Goal: Information Seeking & Learning: Find specific fact

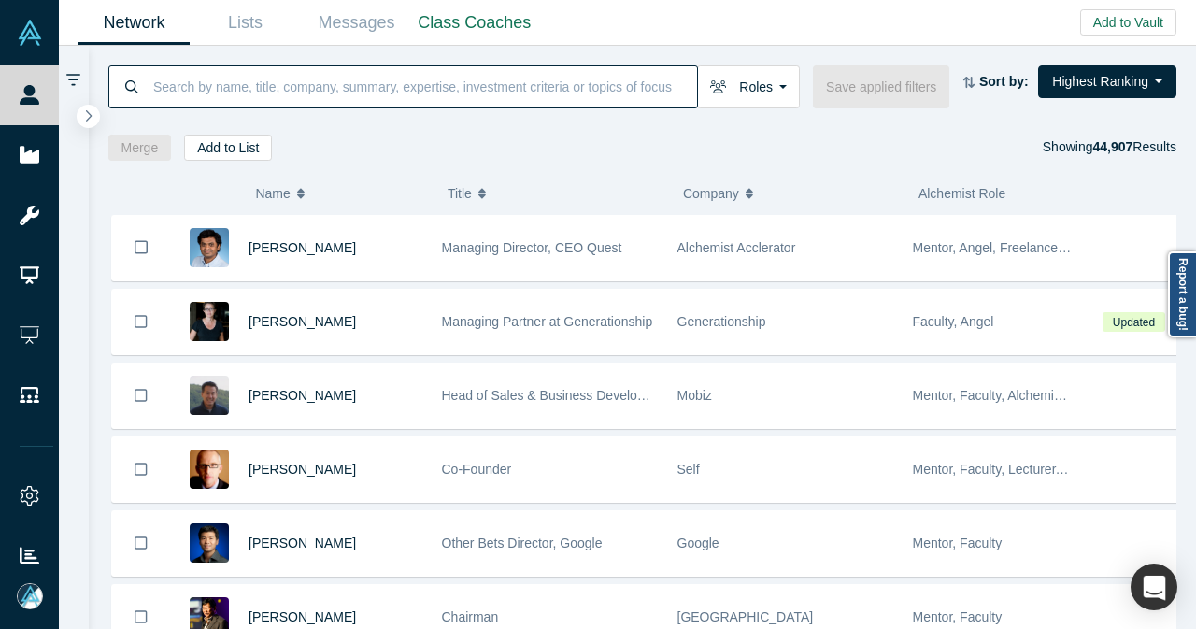
click at [519, 92] on input at bounding box center [424, 86] width 546 height 44
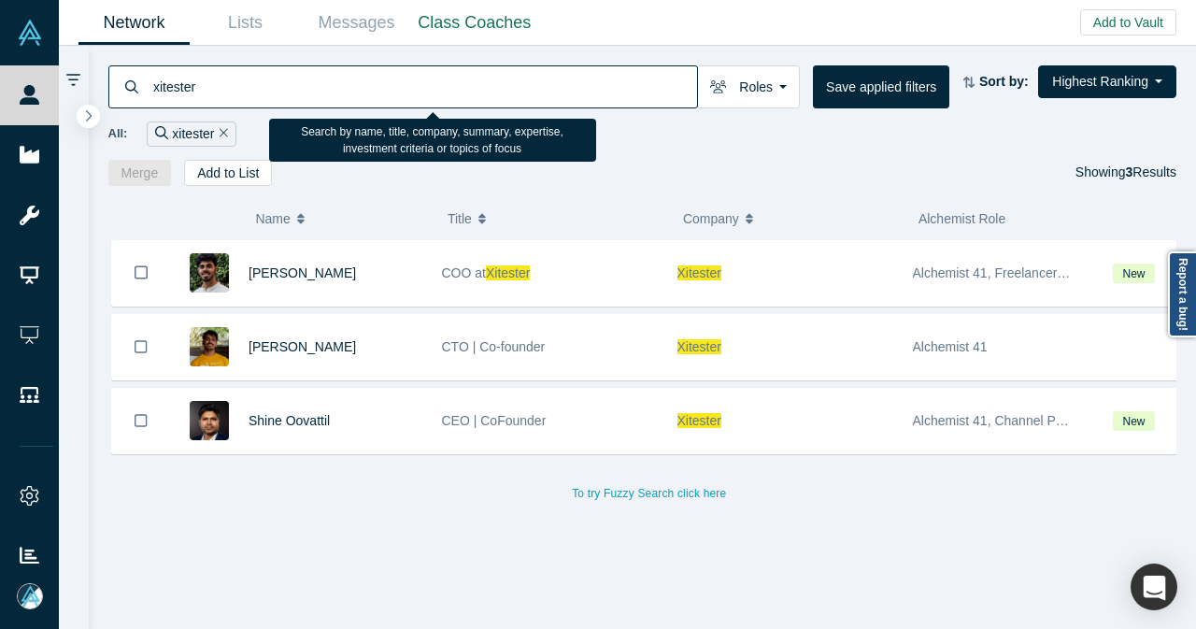
drag, startPoint x: 220, startPoint y: 91, endPoint x: 125, endPoint y: 91, distance: 94.4
click at [125, 93] on div "xitester" at bounding box center [403, 86] width 590 height 43
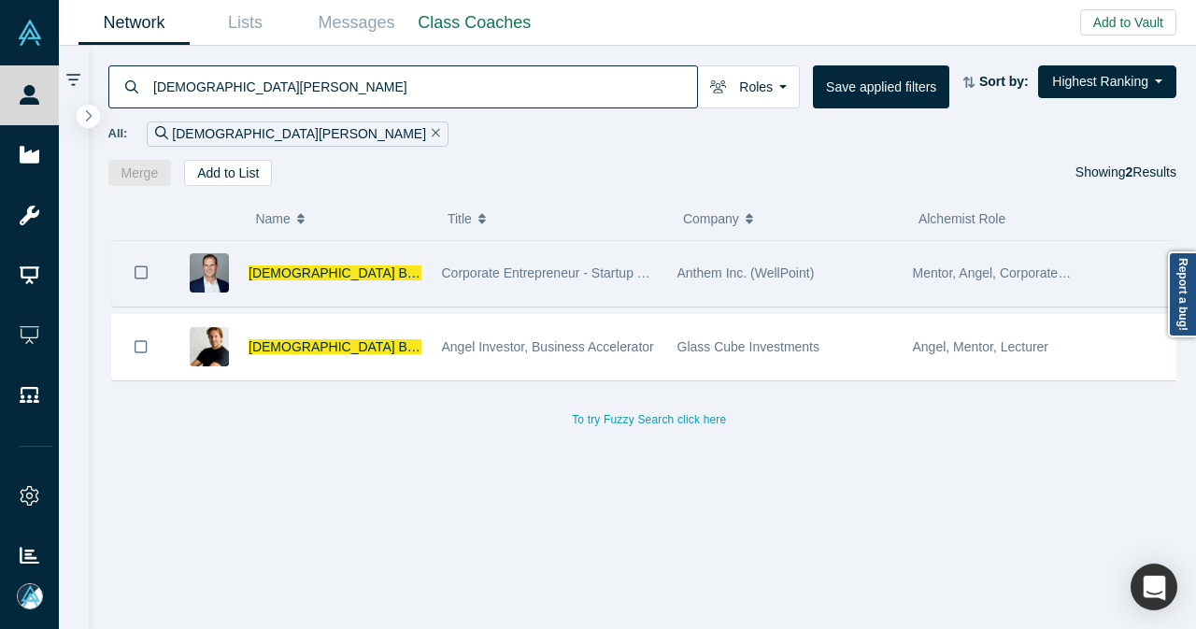
click at [415, 279] on div "[DEMOGRAPHIC_DATA] Bus ch" at bounding box center [336, 273] width 174 height 64
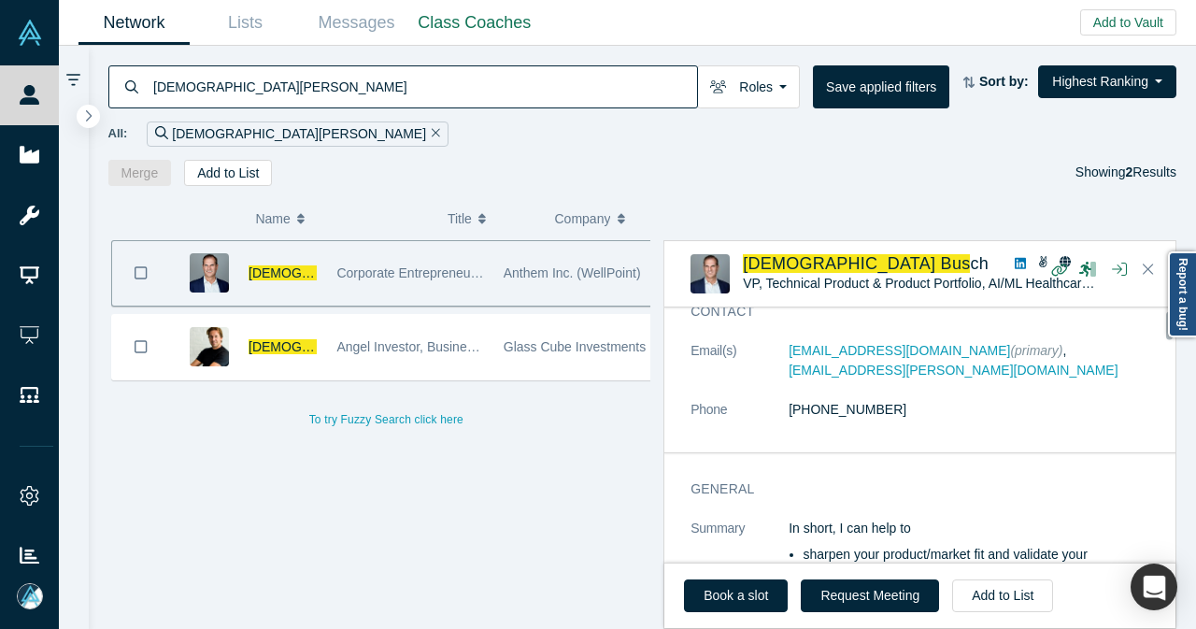
scroll to position [93, 0]
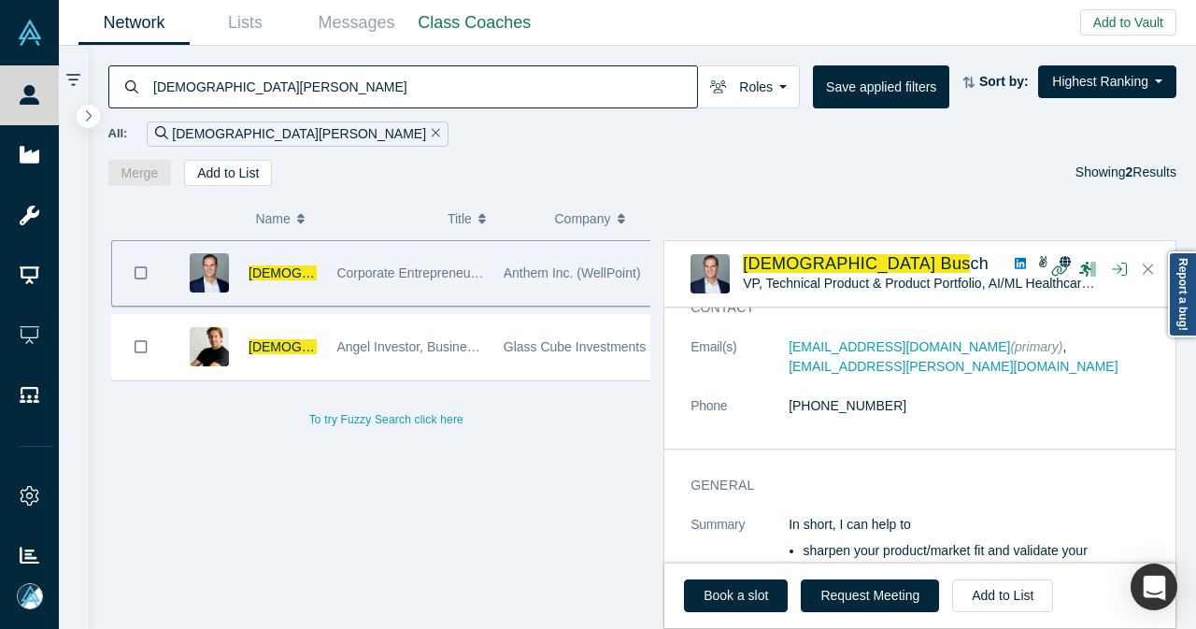
drag, startPoint x: 228, startPoint y: 78, endPoint x: 120, endPoint y: 85, distance: 108.6
click at [120, 85] on div "[DEMOGRAPHIC_DATA][PERSON_NAME]" at bounding box center [403, 86] width 590 height 43
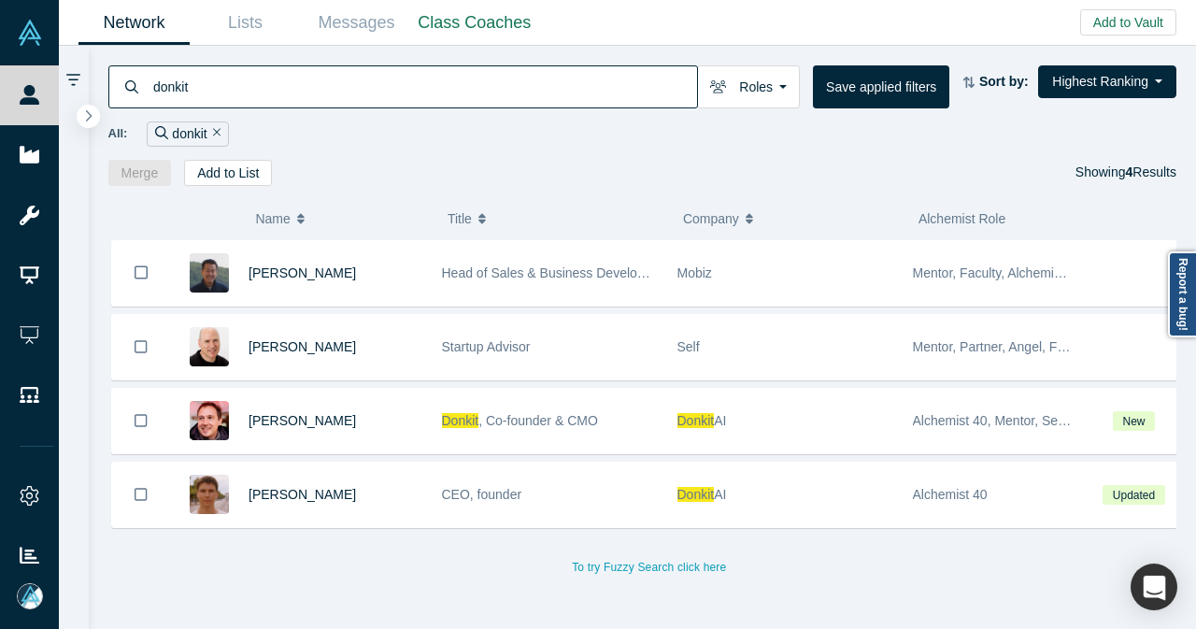
type input "donkit"
